Goal: Navigation & Orientation: Find specific page/section

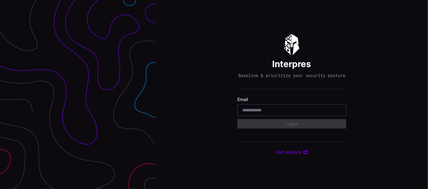
click at [254, 112] on input "email" at bounding box center [291, 110] width 99 height 6
click at [268, 116] on div at bounding box center [291, 110] width 109 height 12
click at [266, 113] on input "email" at bounding box center [291, 110] width 99 height 6
type input "**********"
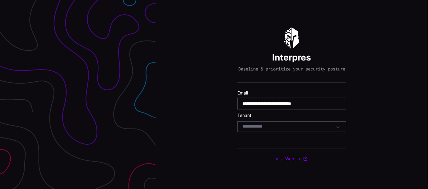
click at [265, 132] on div "Select Tenant" at bounding box center [291, 126] width 109 height 11
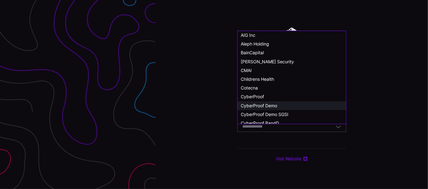
click at [282, 103] on div "CyberProof Demo" at bounding box center [292, 106] width 102 height 6
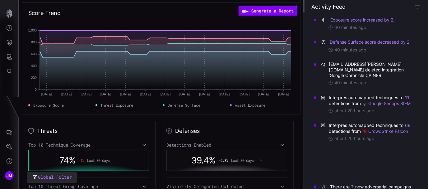
scroll to position [93, 0]
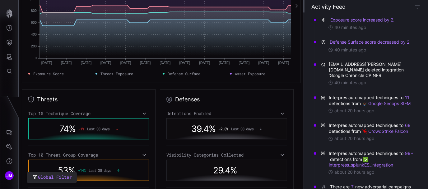
click at [298, 7] on icon "button" at bounding box center [297, 6] width 4 height 4
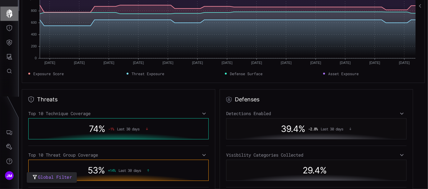
click at [8, 16] on icon "button" at bounding box center [9, 13] width 6 height 9
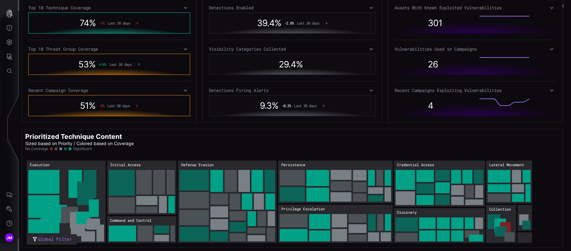
scroll to position [137, 0]
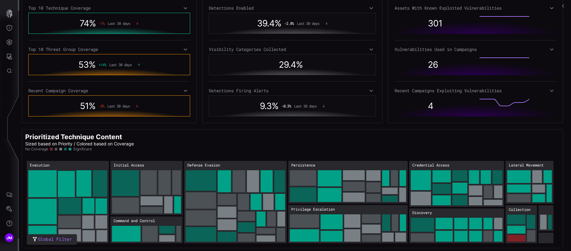
drag, startPoint x: 418, startPoint y: 0, endPoint x: 353, endPoint y: 142, distance: 156.5
click at [353, 142] on p "Sized based on Priority / Colored based on Coverage" at bounding box center [292, 144] width 534 height 6
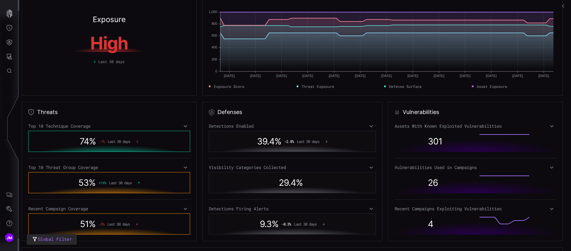
scroll to position [0, 0]
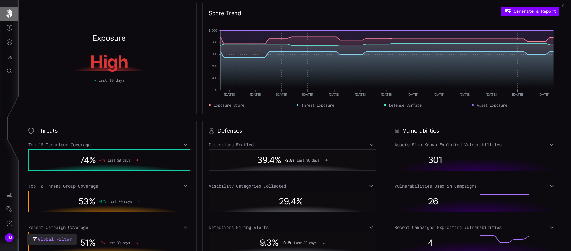
click at [10, 13] on icon "button" at bounding box center [9, 13] width 6 height 9
click at [7, 28] on icon "Threat Exposure" at bounding box center [9, 28] width 6 height 6
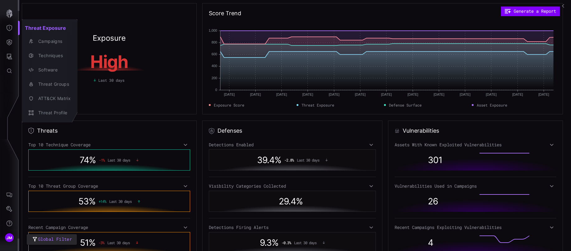
click at [10, 43] on div at bounding box center [285, 125] width 571 height 251
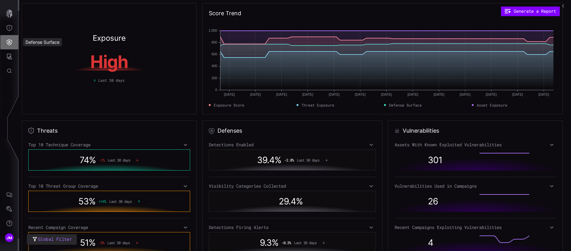
click at [10, 43] on icon "Defense Surface" at bounding box center [9, 43] width 5 height 6
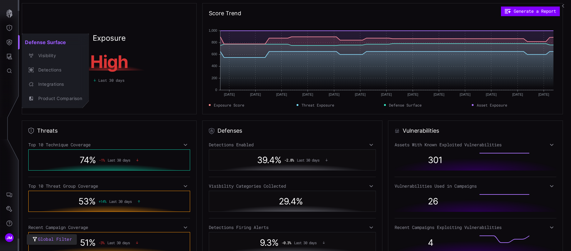
click at [10, 27] on div at bounding box center [285, 125] width 571 height 251
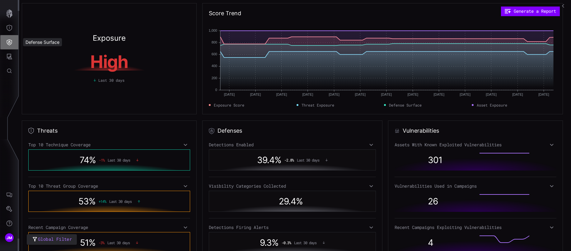
click at [11, 39] on icon "Defense Surface" at bounding box center [9, 42] width 6 height 6
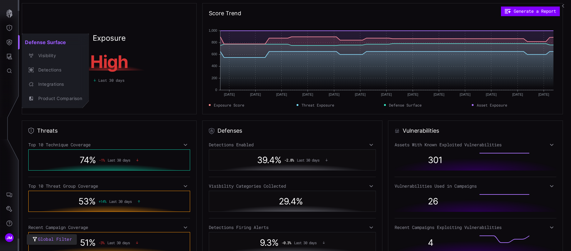
click at [11, 54] on div at bounding box center [285, 125] width 571 height 251
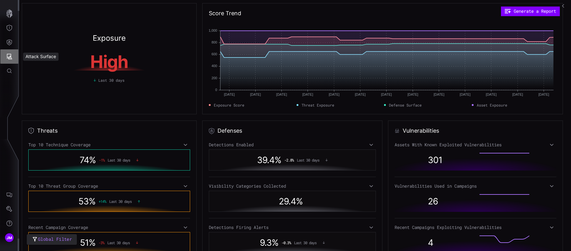
click at [11, 55] on icon "Attack Surface" at bounding box center [10, 57] width 6 height 6
